Goal: Information Seeking & Learning: Learn about a topic

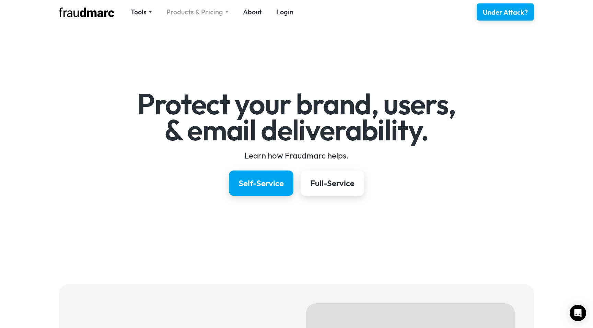
click at [219, 11] on div "Products & Pricing" at bounding box center [194, 12] width 57 height 10
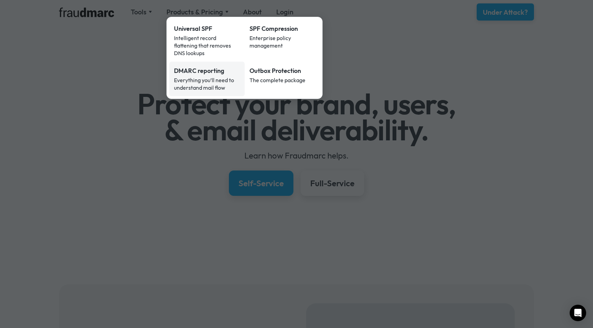
click at [212, 76] on div "Everything you’ll need to understand mail flow" at bounding box center [207, 83] width 66 height 15
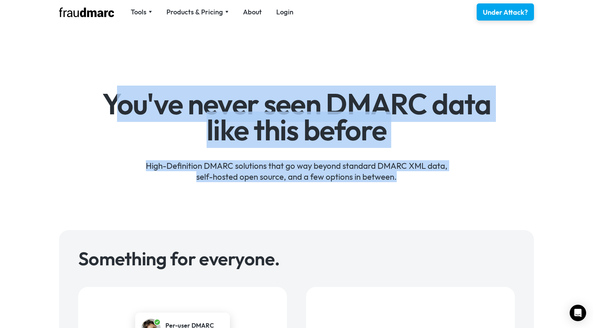
drag, startPoint x: 394, startPoint y: 187, endPoint x: 121, endPoint y: 112, distance: 283.2
click at [120, 112] on div "You've never seen DMARC data like this before High-Definition DMARC solutions t…" at bounding box center [296, 127] width 593 height 187
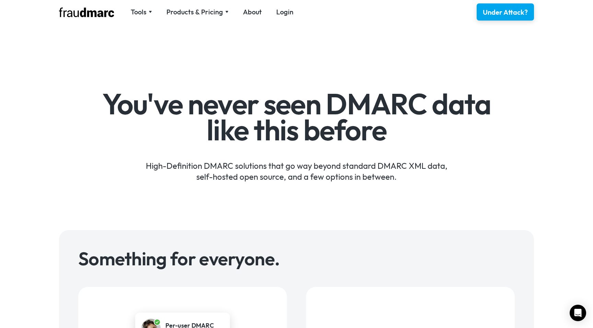
drag, startPoint x: 121, startPoint y: 112, endPoint x: 232, endPoint y: 112, distance: 111.8
click at [121, 112] on h1 "You've never seen DMARC data like this before" at bounding box center [296, 117] width 398 height 52
click at [492, 14] on div "Under Attack?" at bounding box center [504, 12] width 47 height 10
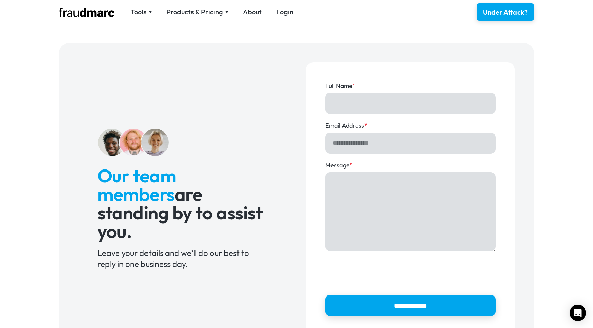
click at [83, 16] on img at bounding box center [86, 13] width 55 height 10
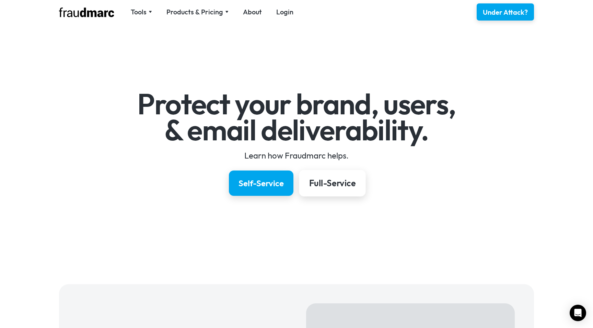
click at [358, 186] on link "Full-Service" at bounding box center [332, 183] width 67 height 27
click at [262, 186] on div "Self-Service" at bounding box center [261, 184] width 48 height 12
click at [512, 13] on div "Under Attack?" at bounding box center [504, 12] width 47 height 10
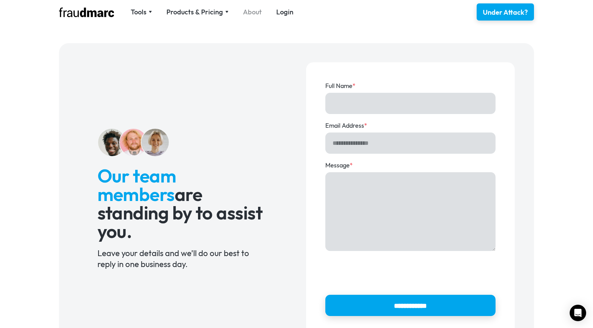
click at [241, 14] on nav "Tools SPF Record Check Inspect any domain's SPF record and learn how to fix it …" at bounding box center [211, 12] width 177 height 10
click at [252, 14] on link "About" at bounding box center [252, 12] width 19 height 10
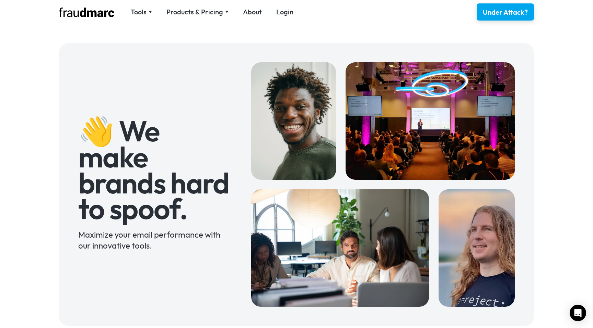
click at [486, 273] on img at bounding box center [476, 249] width 76 height 118
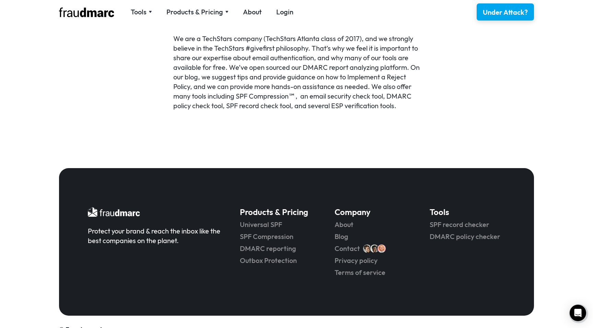
scroll to position [482, 0]
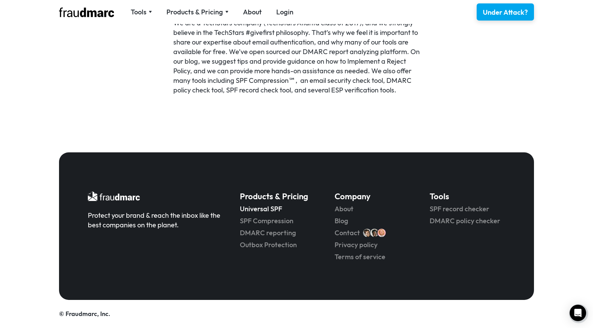
click at [269, 212] on link "Universal SPF" at bounding box center [277, 209] width 75 height 10
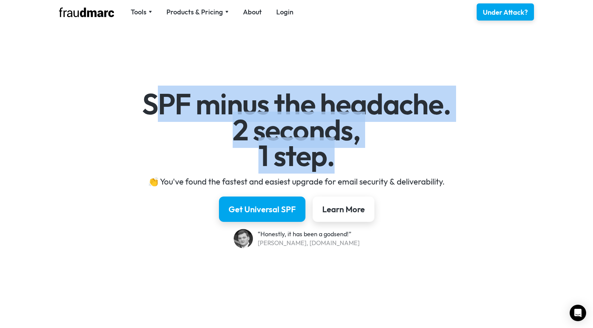
drag, startPoint x: 369, startPoint y: 165, endPoint x: 153, endPoint y: 105, distance: 223.6
click at [153, 105] on h1 "SPF minus the headache. 2 seconds, 1 step." at bounding box center [296, 130] width 398 height 78
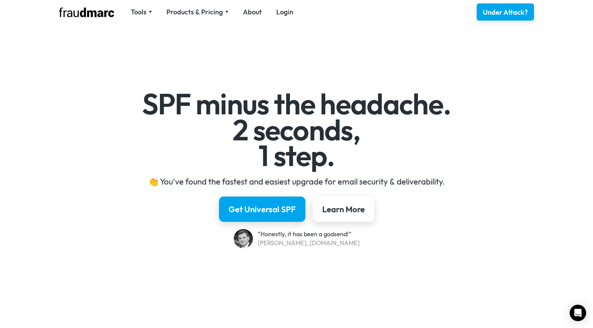
click at [186, 115] on h1 "SPF minus the headache. 2 seconds, 1 step." at bounding box center [296, 130] width 398 height 78
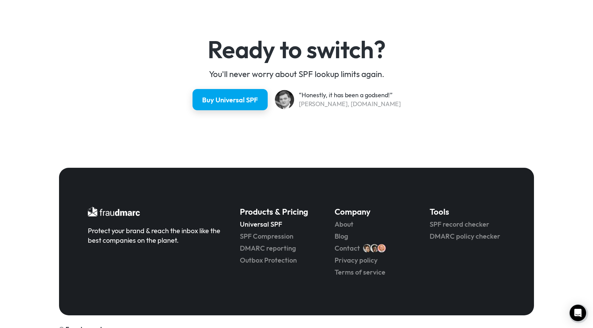
scroll to position [1814, 0]
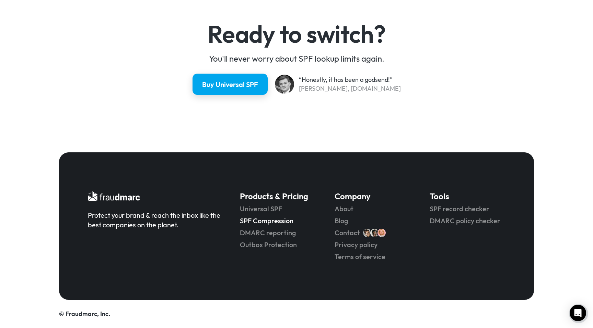
click at [273, 221] on link "SPF Compression" at bounding box center [277, 221] width 75 height 10
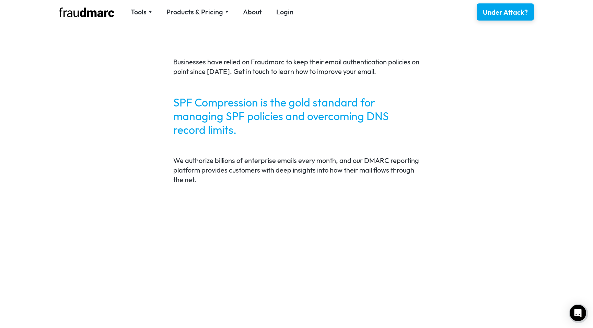
scroll to position [1428, 0]
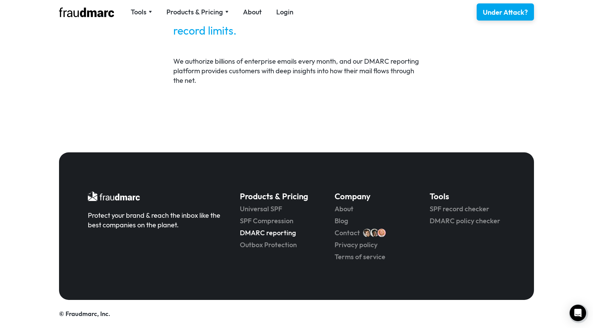
click at [261, 233] on link "DMARC reporting" at bounding box center [277, 233] width 75 height 10
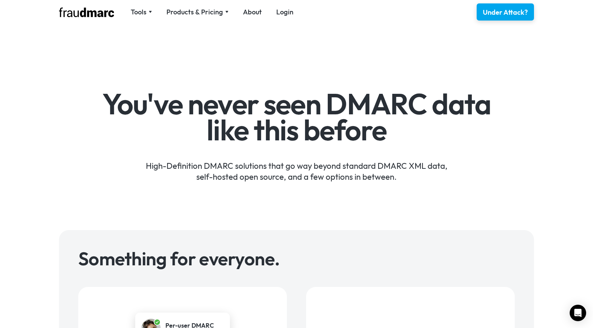
click at [351, 171] on div "High-Definition DMARC solutions that go way beyond standard DMARC XML data, sel…" at bounding box center [296, 166] width 398 height 32
click at [493, 159] on div "High-Definition DMARC solutions that go way beyond standard DMARC XML data, sel…" at bounding box center [296, 166] width 398 height 32
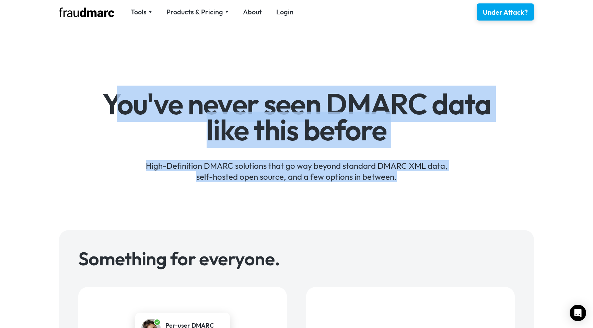
drag, startPoint x: 120, startPoint y: 101, endPoint x: 436, endPoint y: 185, distance: 327.1
click at [436, 185] on div "You've never seen DMARC data like this before High-Definition DMARC solutions t…" at bounding box center [296, 127] width 593 height 187
click at [436, 184] on div "You've never seen DMARC data like this before High-Definition DMARC solutions t…" at bounding box center [296, 127] width 593 height 187
drag, startPoint x: 405, startPoint y: 172, endPoint x: 102, endPoint y: 68, distance: 320.0
click at [101, 68] on div "You've never seen DMARC data like this before High-Definition DMARC solutions t…" at bounding box center [296, 127] width 593 height 187
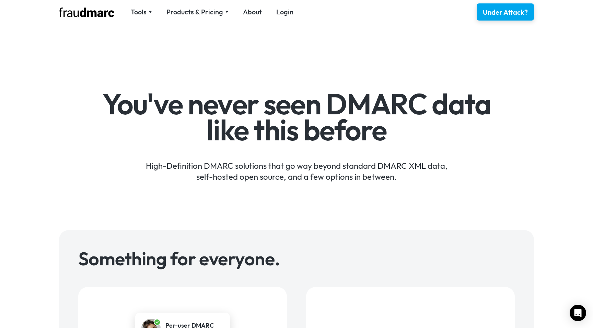
click at [102, 68] on div "You've never seen DMARC data like this before High-Definition DMARC solutions t…" at bounding box center [296, 127] width 593 height 187
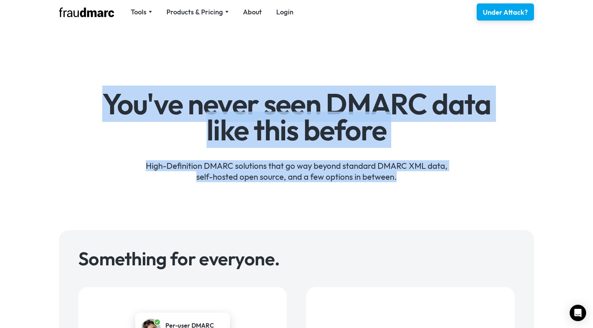
drag, startPoint x: 95, startPoint y: 87, endPoint x: 530, endPoint y: 202, distance: 450.4
click at [530, 202] on div "You've never seen DMARC data like this before High-Definition DMARC solutions t…" at bounding box center [296, 127] width 593 height 187
click at [198, 69] on div "You've never seen DMARC data like this before High-Definition DMARC solutions t…" at bounding box center [296, 127] width 593 height 187
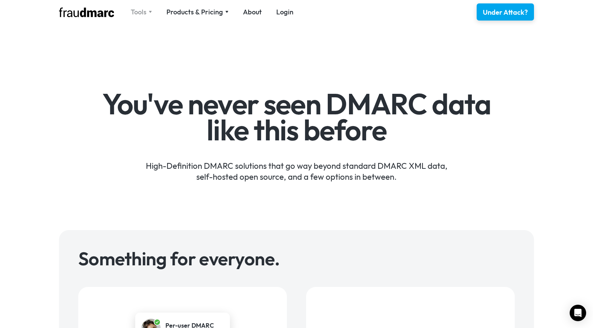
click at [147, 15] on div "Tools" at bounding box center [141, 12] width 21 height 10
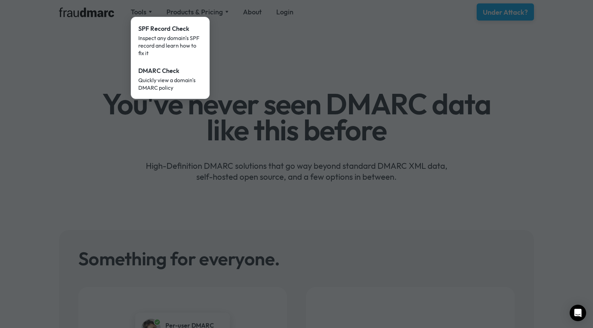
drag, startPoint x: 322, startPoint y: 52, endPoint x: 238, endPoint y: 21, distance: 88.7
click at [321, 51] on div at bounding box center [296, 164] width 593 height 328
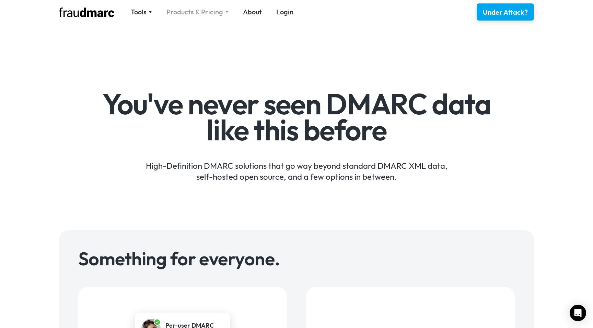
click at [202, 13] on div "Products & Pricing" at bounding box center [194, 12] width 57 height 10
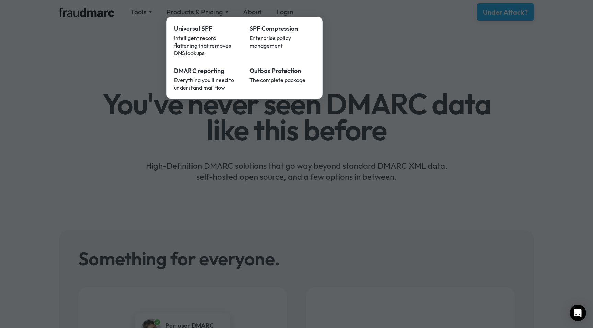
click at [381, 67] on div at bounding box center [296, 164] width 593 height 328
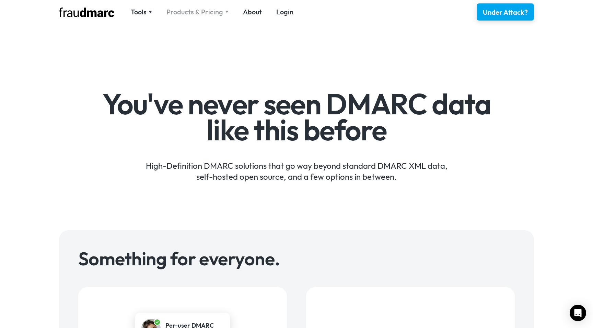
click at [199, 15] on div "Products & Pricing" at bounding box center [194, 12] width 57 height 10
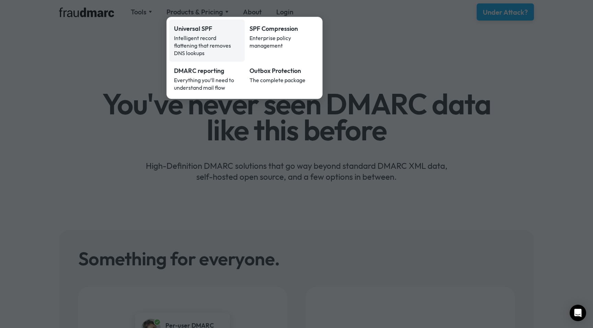
click at [182, 35] on div "Intelligent record flattening that removes DNS lookups" at bounding box center [207, 45] width 66 height 23
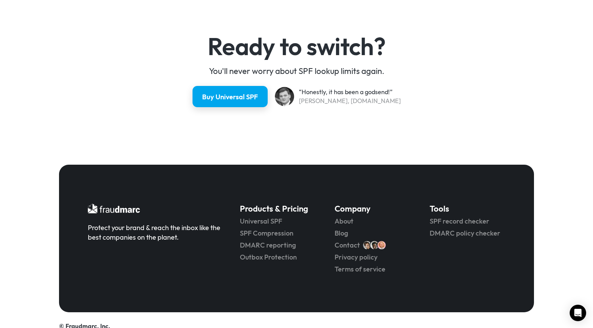
scroll to position [1814, 0]
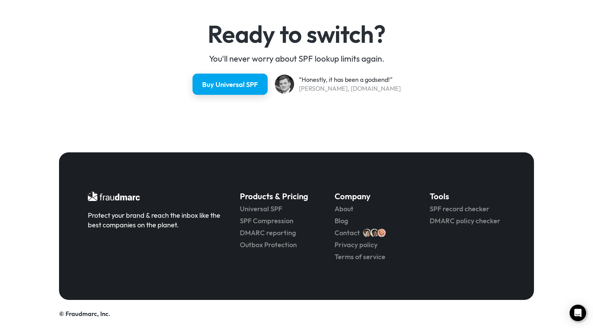
click at [288, 199] on h5 "Products & Pricing" at bounding box center [277, 196] width 75 height 11
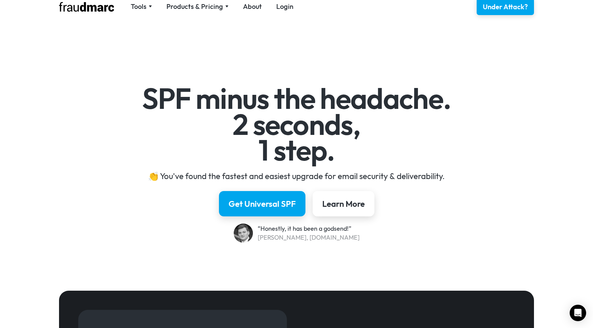
scroll to position [0, 0]
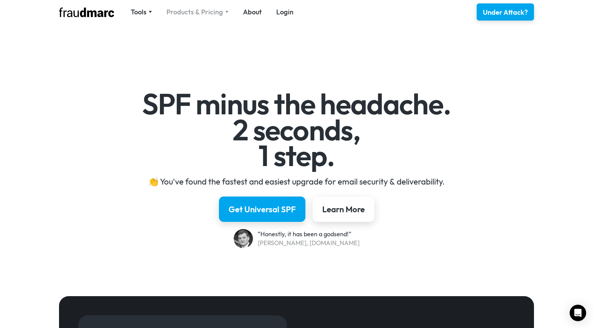
click at [204, 15] on div "Products & Pricing" at bounding box center [194, 12] width 57 height 10
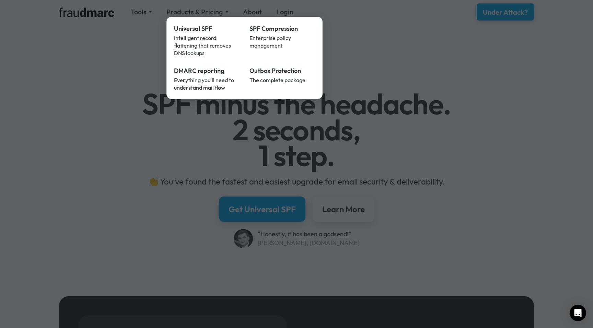
click at [470, 91] on div at bounding box center [296, 164] width 593 height 328
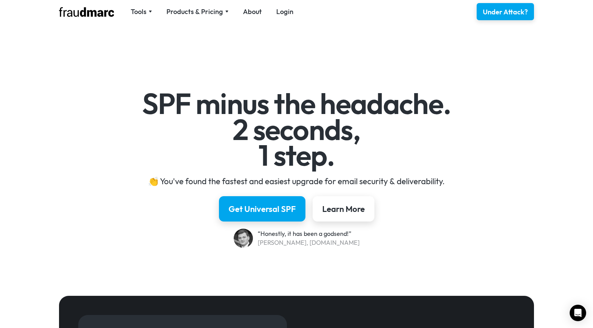
click at [85, 12] on img at bounding box center [86, 12] width 55 height 10
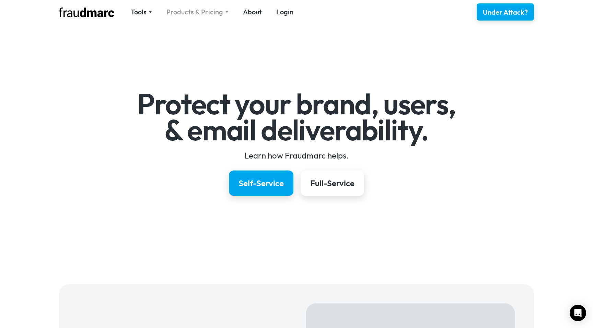
click at [187, 13] on div "Products & Pricing" at bounding box center [194, 12] width 57 height 10
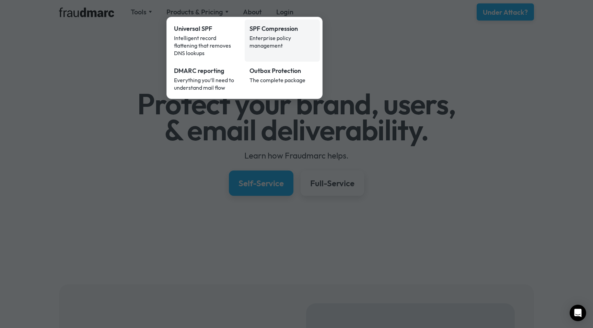
click at [277, 37] on div "Enterprise policy management" at bounding box center [282, 41] width 66 height 15
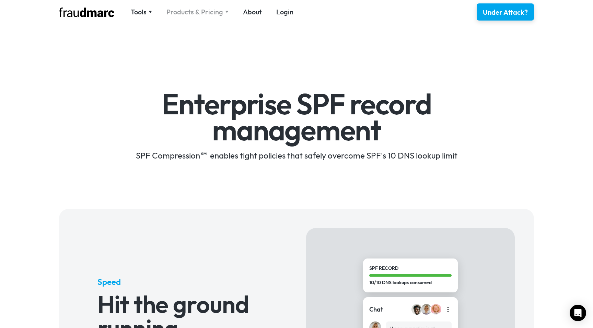
click at [200, 16] on div "Products & Pricing" at bounding box center [194, 12] width 57 height 10
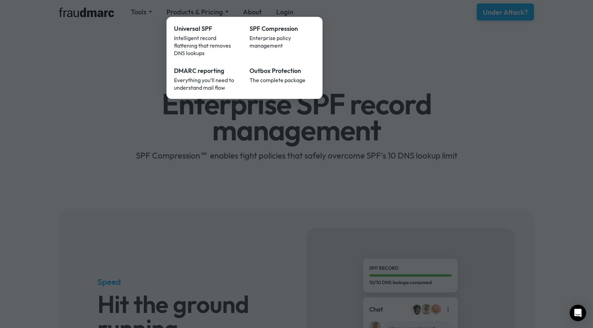
click at [202, 8] on div at bounding box center [296, 164] width 593 height 328
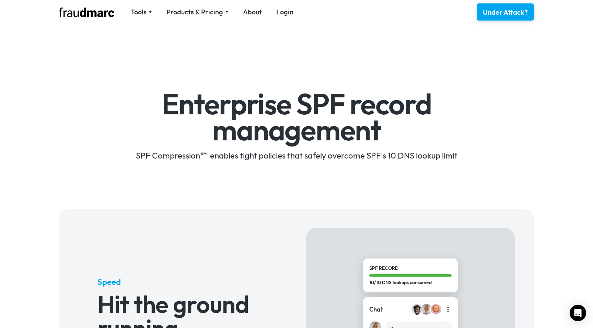
click at [186, 53] on div "Enterprise SPF record management SPF Compression℠ enables tight policies that s…" at bounding box center [296, 117] width 593 height 166
click at [230, 112] on h1 "Enterprise SPF record management" at bounding box center [296, 117] width 398 height 52
